Goal: Task Accomplishment & Management: Manage account settings

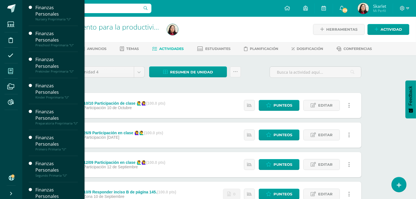
click at [12, 71] on icon at bounding box center [10, 71] width 5 height 6
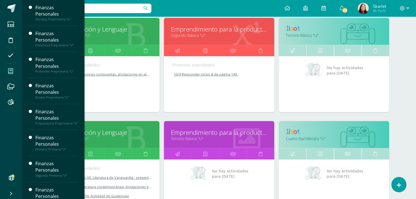
scroll to position [603, 0]
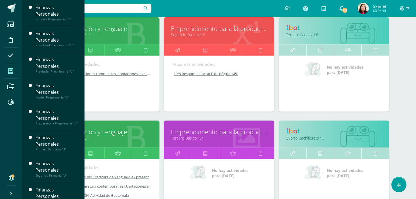
click at [112, 152] on link at bounding box center [118, 153] width 28 height 11
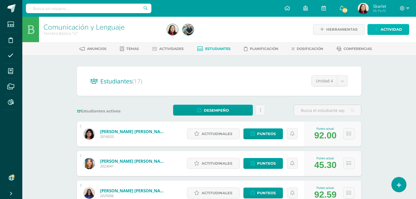
click at [377, 29] on icon at bounding box center [377, 29] width 4 height 5
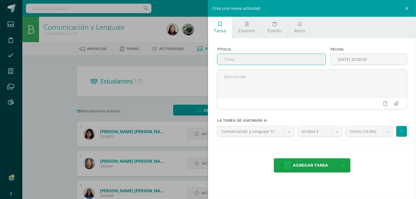
click at [235, 63] on input "text" at bounding box center [271, 59] width 109 height 11
click at [265, 60] on input "10/9 COMU - P" at bounding box center [271, 59] width 109 height 11
click at [257, 60] on input "10/9 COMU - P´´AGINA 202 Y 203" at bounding box center [271, 59] width 109 height 11
click at [301, 61] on input "10/9 COMU - Página 202 Y 203" at bounding box center [271, 59] width 109 height 11
type input "10/9 COMU - Página 202 Y 203"
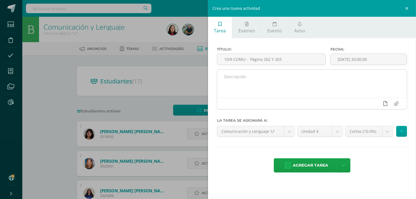
click at [386, 102] on icon at bounding box center [386, 103] width 4 height 5
click at [377, 105] on icon at bounding box center [374, 103] width 5 height 5
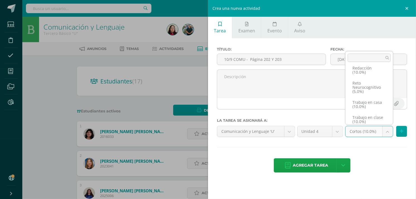
scroll to position [76, 0]
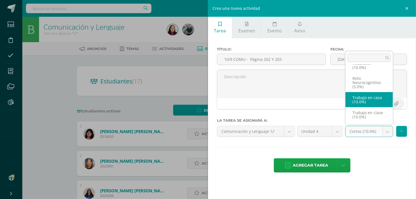
select select "203195"
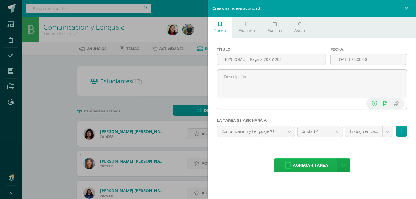
click at [308, 163] on span "Agregar tarea" at bounding box center [310, 165] width 35 height 14
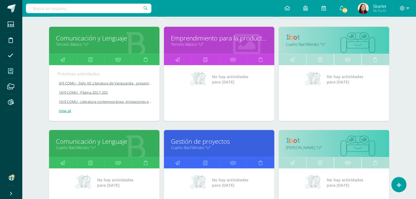
scroll to position [697, 0]
click at [232, 60] on icon at bounding box center [233, 59] width 6 height 11
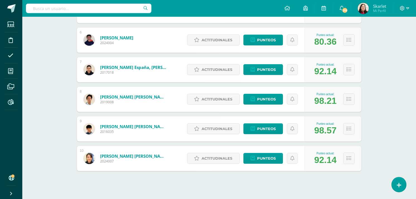
scroll to position [242, 0]
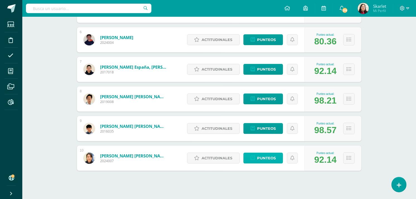
click at [260, 155] on span "Punteos" at bounding box center [266, 158] width 19 height 10
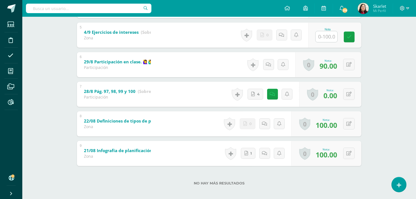
scroll to position [235, 0]
click at [254, 94] on icon at bounding box center [254, 93] width 4 height 5
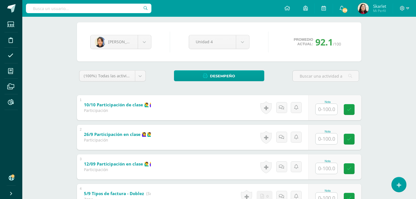
scroll to position [0, 0]
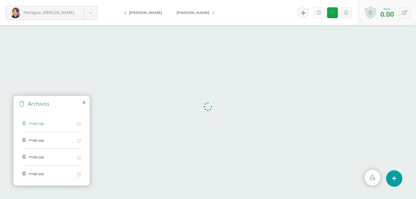
click at [324, 13] on link at bounding box center [319, 12] width 11 height 11
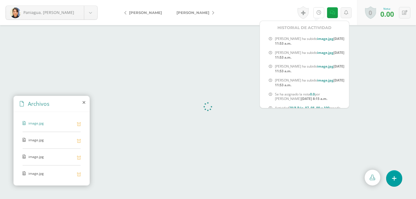
scroll to position [25, 0]
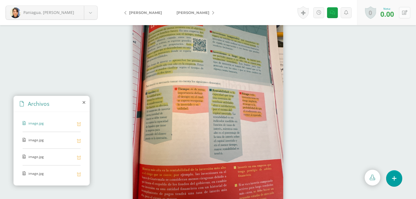
click at [406, 15] on button at bounding box center [404, 12] width 11 height 11
type input "70"
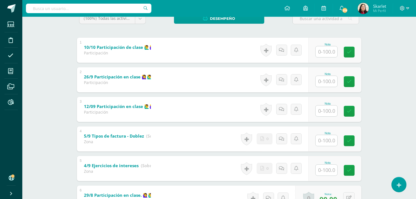
scroll to position [101, 0]
click at [322, 140] on input "text" at bounding box center [330, 140] width 22 height 11
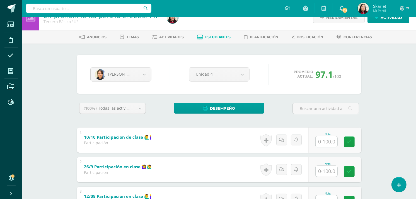
scroll to position [0, 0]
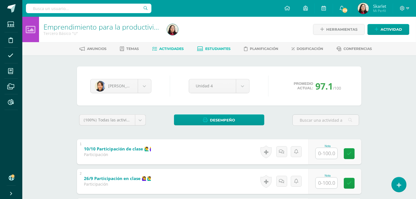
click at [163, 49] on span "Actividades" at bounding box center [172, 49] width 25 height 4
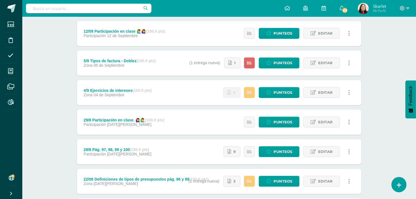
scroll to position [131, 0]
click at [287, 62] on span "Punteos" at bounding box center [283, 63] width 19 height 10
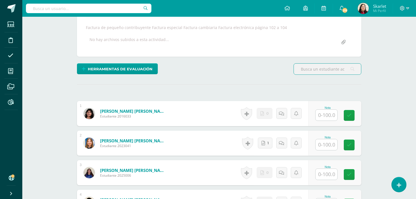
scroll to position [98, 0]
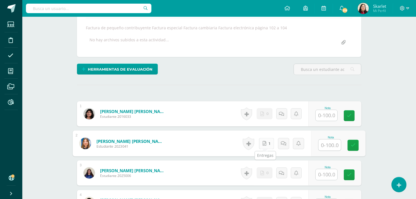
click at [266, 143] on link "1" at bounding box center [266, 143] width 15 height 11
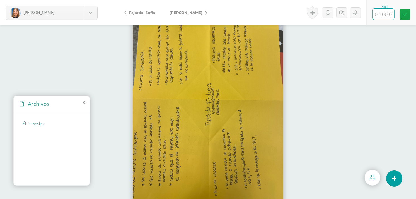
click at [389, 14] on input "text" at bounding box center [384, 14] width 22 height 11
type input "100"
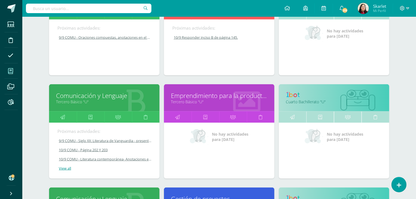
scroll to position [639, 0]
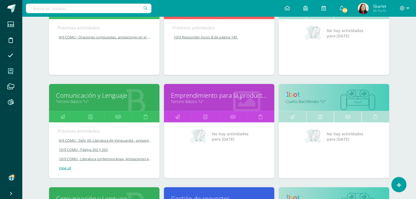
click at [117, 116] on icon at bounding box center [118, 116] width 6 height 11
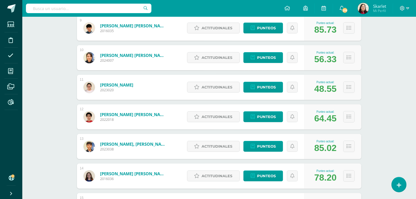
scroll to position [342, 0]
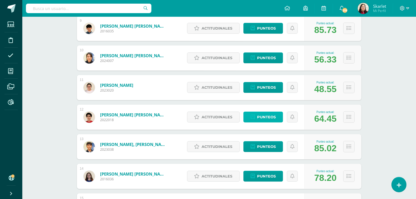
click at [257, 117] on span "Punteos" at bounding box center [266, 117] width 19 height 10
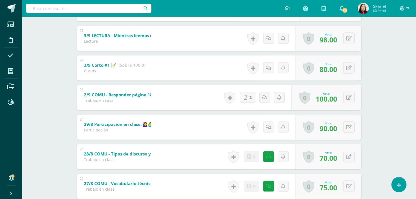
scroll to position [766, 0]
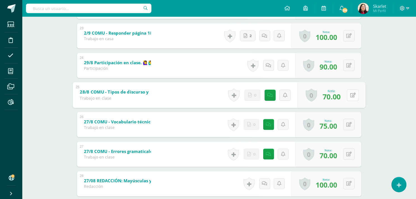
click at [346, 96] on div "0 [GEOGRAPHIC_DATA] Logros obtenidos Aún no hay logros agregados Nota: 70.00" at bounding box center [332, 95] width 68 height 26
click at [345, 98] on div "0 [GEOGRAPHIC_DATA] Logros obtenidos Aún no hay logros agregados Nota: 70.00" at bounding box center [332, 95] width 68 height 26
click at [348, 93] on button at bounding box center [353, 95] width 12 height 12
type input "80"
click at [338, 100] on link at bounding box center [338, 96] width 11 height 11
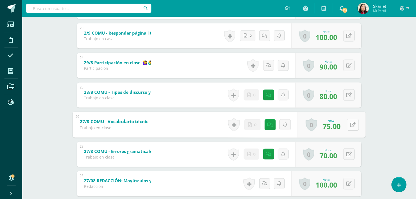
click at [351, 125] on icon at bounding box center [353, 124] width 6 height 5
type input "80"
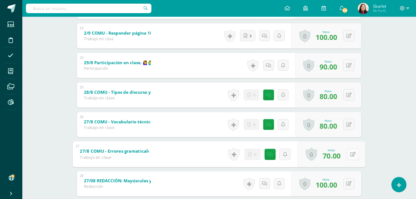
click at [347, 154] on button at bounding box center [353, 154] width 12 height 12
type input "80"
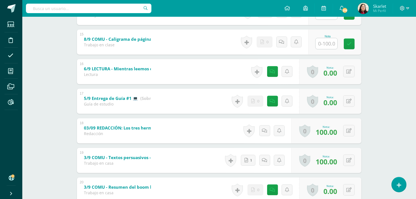
scroll to position [523, 0]
click at [32, 81] on div "Comunicación y Lenguaje Tercero Básico "U" Herramientas Detalle de asistencias …" at bounding box center [219, 73] width 394 height 1160
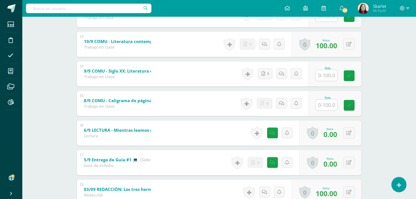
scroll to position [462, 0]
